Goal: Find specific page/section: Find specific page/section

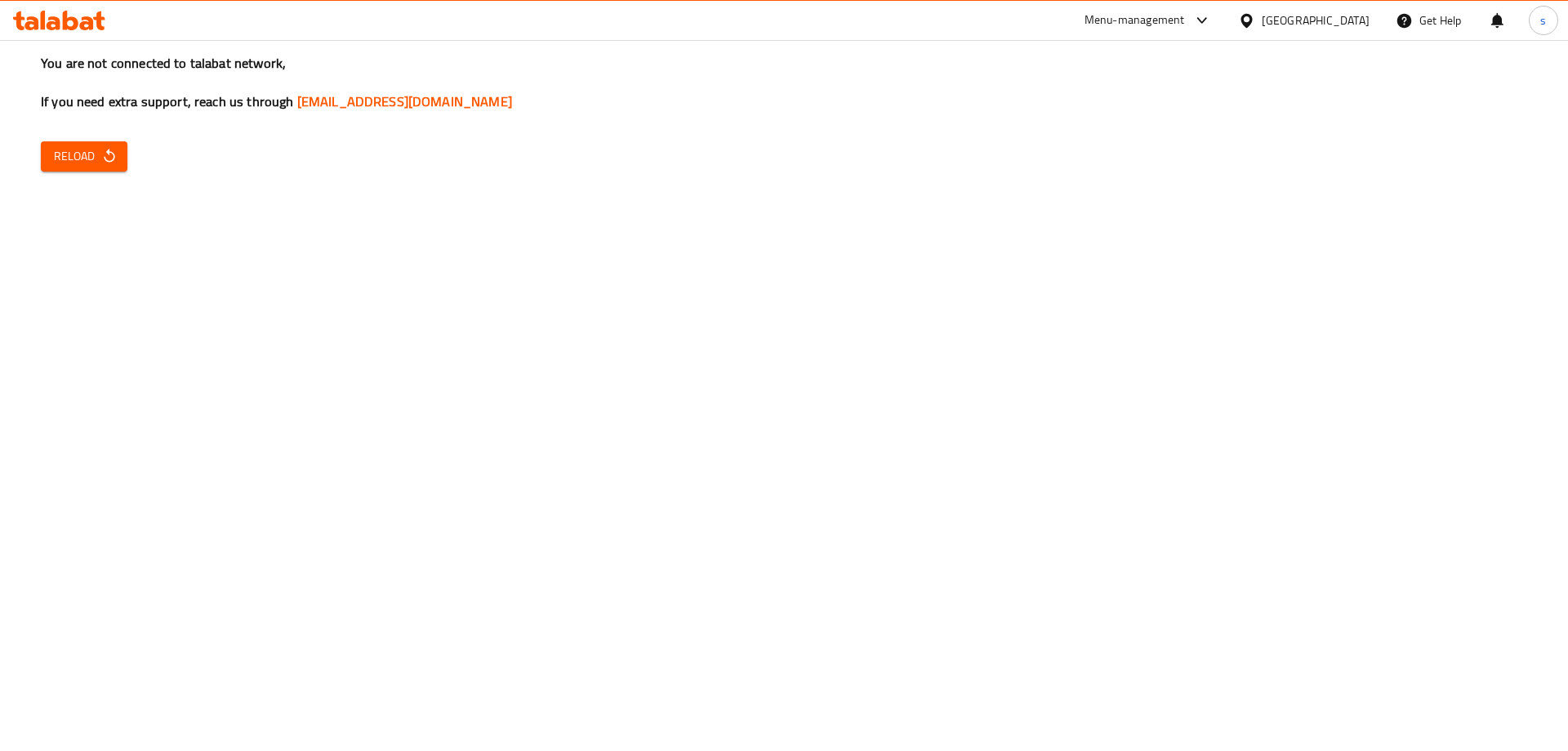
click at [72, 164] on span "Reload" at bounding box center [84, 156] width 61 height 20
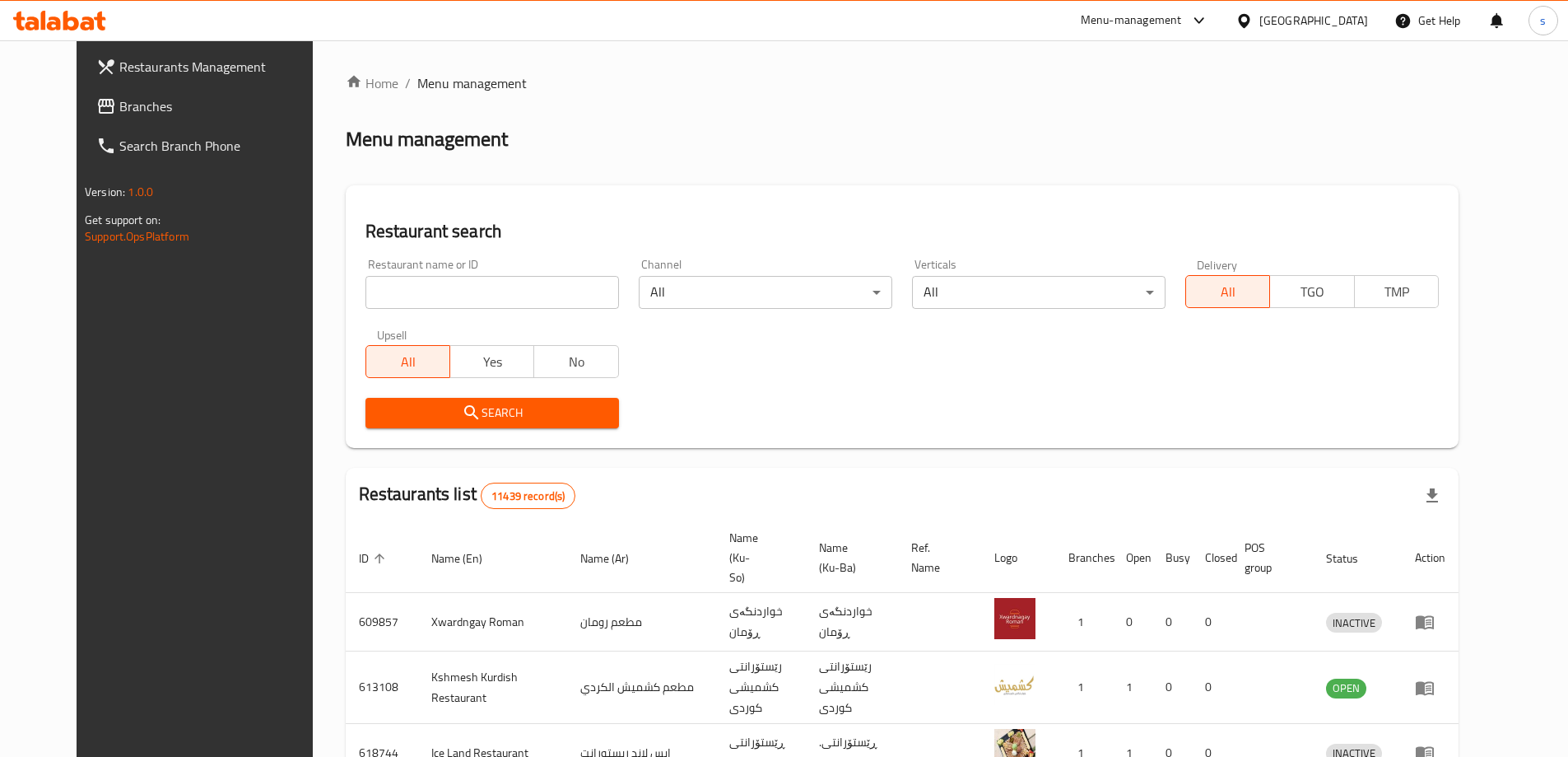
click at [366, 306] on input "search" at bounding box center [492, 292] width 254 height 33
paste input "776571"
type input "776571"
click at [120, 96] on span "Branches" at bounding box center [222, 106] width 206 height 20
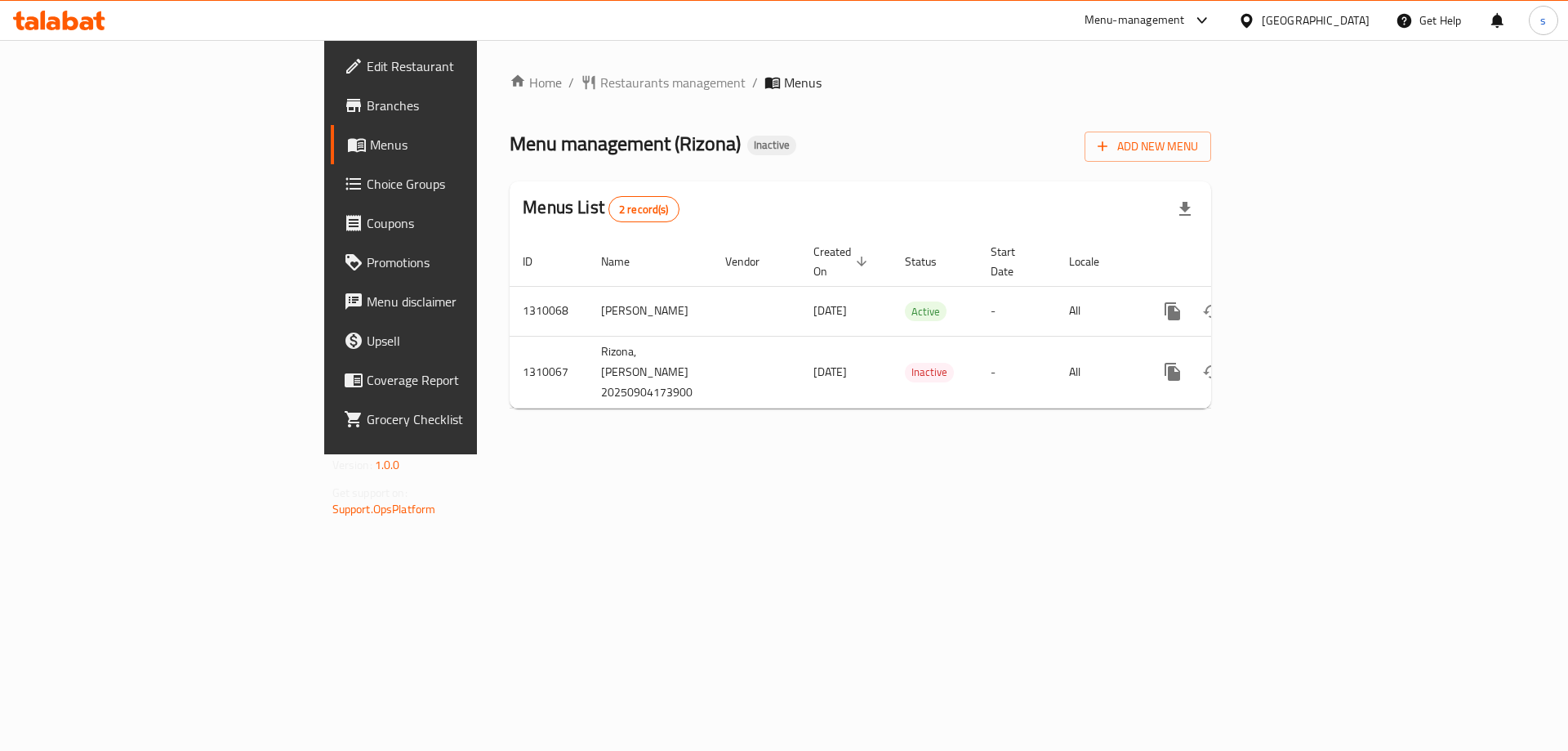
click at [312, 125] on ul "Edit Restaurant Branches Menus Choice Groups Coupons Promotions Menu disclaimer…" at bounding box center [450, 242] width 275 height 392
click at [367, 105] on span "Branches" at bounding box center [470, 105] width 206 height 20
